Goal: Navigation & Orientation: Find specific page/section

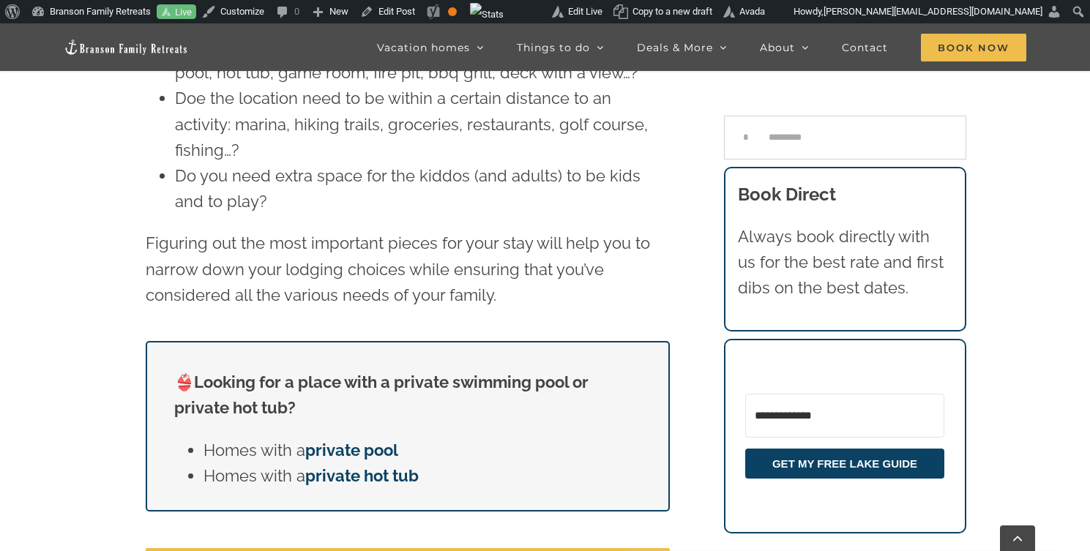
scroll to position [3295, 0]
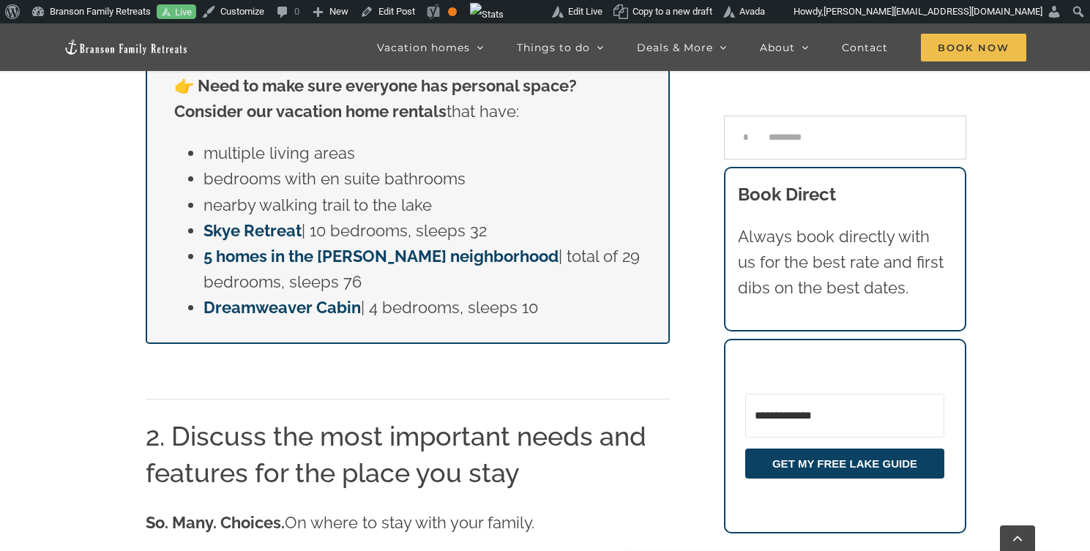
scroll to position [2088, 0]
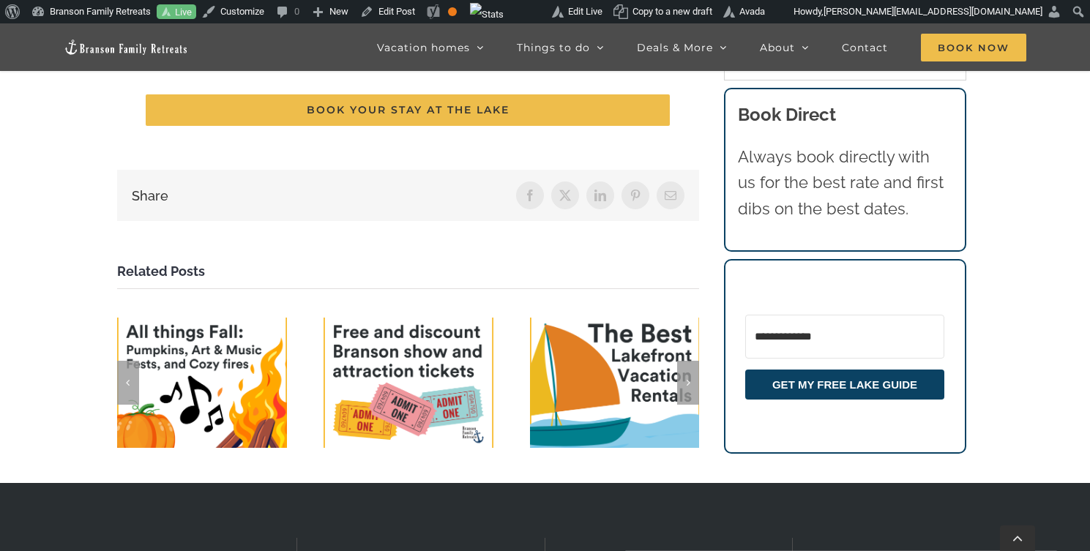
scroll to position [3750, 0]
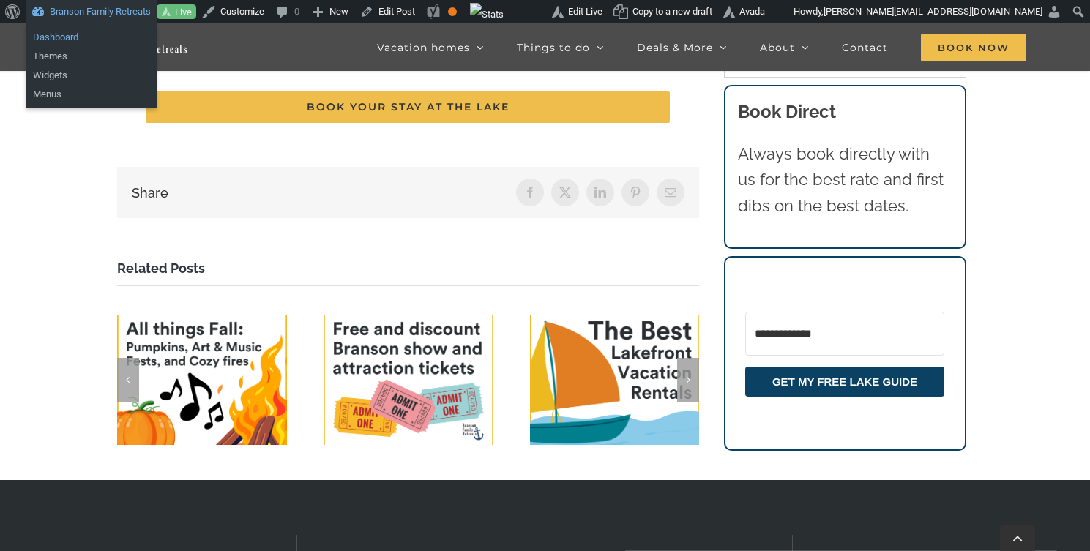
click at [72, 37] on link "Dashboard" at bounding box center [91, 37] width 131 height 19
